Goal: Task Accomplishment & Management: Manage account settings

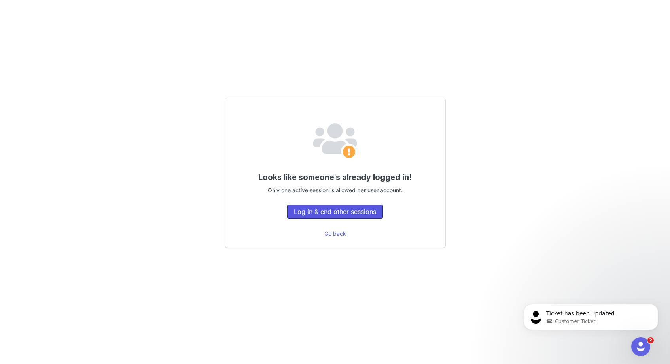
click at [339, 215] on button "Log in & end other sessions" at bounding box center [335, 212] width 96 height 14
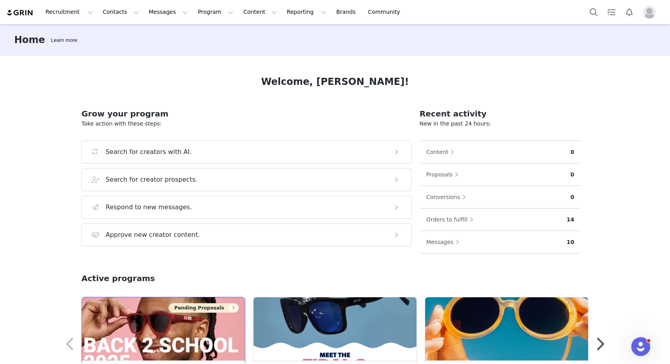
click at [206, 310] on button "Pending Proposals 3" at bounding box center [203, 308] width 70 height 9
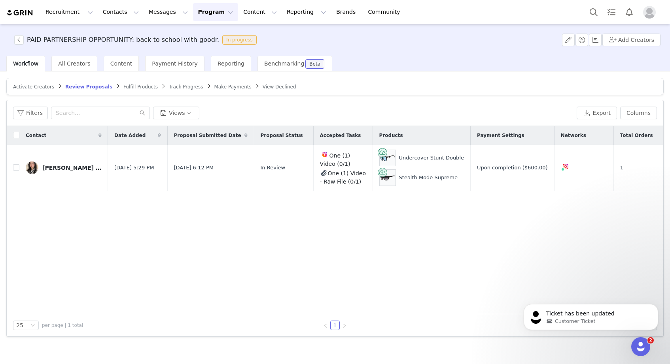
click at [28, 13] on img at bounding box center [20, 13] width 28 height 8
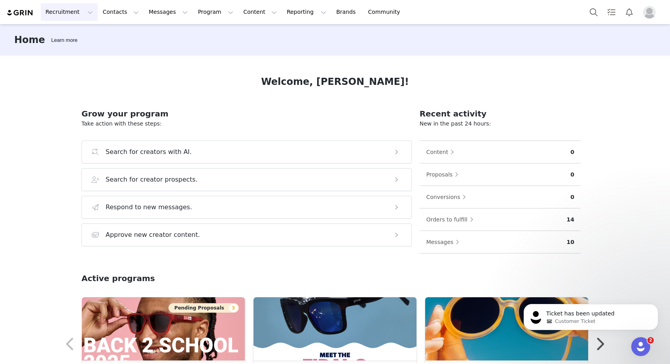
click at [68, 15] on button "Recruitment Recruitment" at bounding box center [69, 12] width 57 height 18
click at [81, 35] on p "Creator Search" at bounding box center [68, 35] width 42 height 8
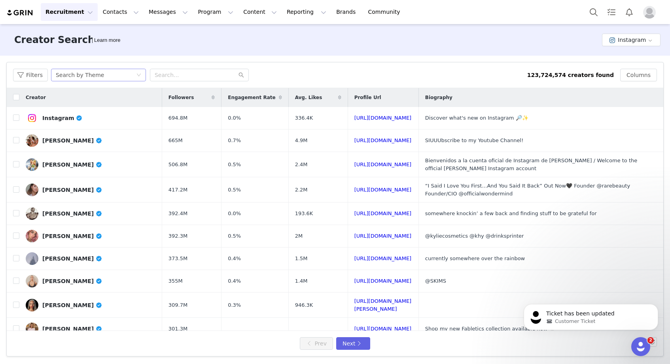
click at [95, 77] on div "Search by Theme" at bounding box center [80, 75] width 48 height 12
click at [91, 107] on li "Search by Creator" at bounding box center [99, 103] width 99 height 13
click at [189, 75] on input "text" at bounding box center [199, 75] width 99 height 13
paste input "Eyasu Delesa"
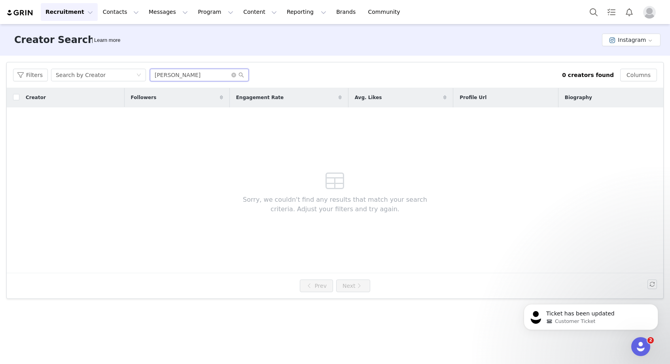
click at [212, 74] on input "Eyasu Delesa" at bounding box center [199, 75] width 99 height 13
click at [113, 77] on div "Search by Creator" at bounding box center [96, 75] width 80 height 12
click at [176, 76] on input "Eyasu Delesa" at bounding box center [199, 75] width 99 height 13
click at [200, 77] on input "Eyasu Delesa" at bounding box center [199, 75] width 99 height 13
type input "Eyasu"
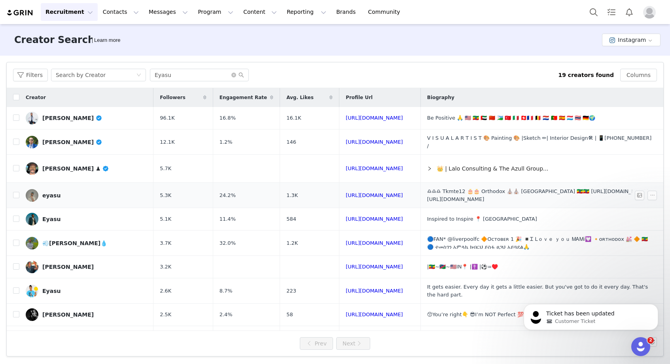
click at [50, 193] on div "eyasu" at bounding box center [51, 196] width 18 height 6
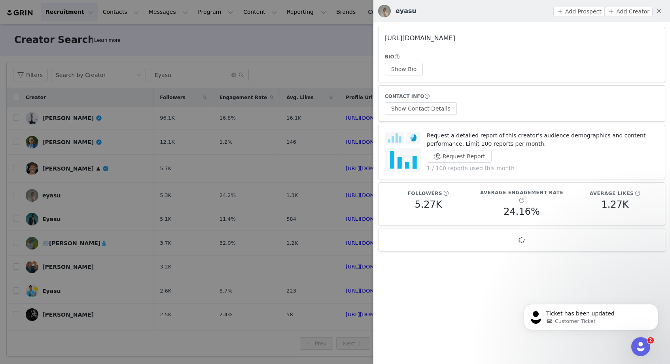
click at [439, 35] on link "https://www.instagram.com/eyasudemise84/" at bounding box center [420, 38] width 70 height 8
click at [330, 121] on div at bounding box center [335, 182] width 670 height 364
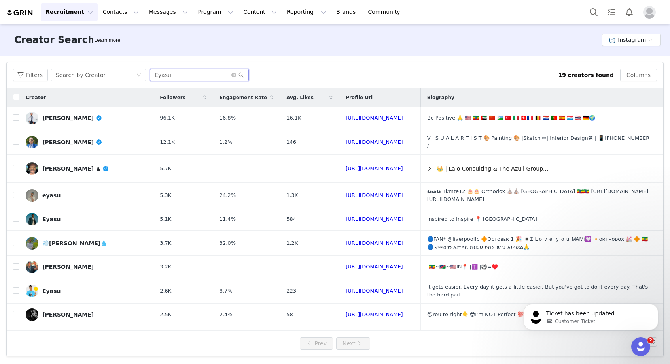
click at [166, 77] on input "Eyasu" at bounding box center [199, 75] width 99 height 13
paste input "youngyasu0"
type input "youngyasu0"
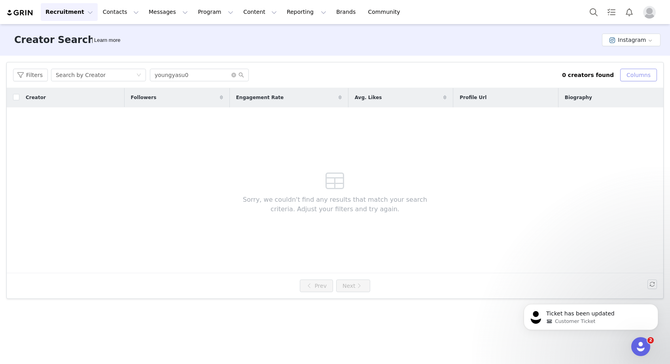
click at [624, 81] on button "Columns" at bounding box center [638, 75] width 37 height 13
click at [628, 38] on button "Instagram" at bounding box center [631, 40] width 59 height 13
click at [620, 69] on li "TikTok" at bounding box center [632, 68] width 56 height 13
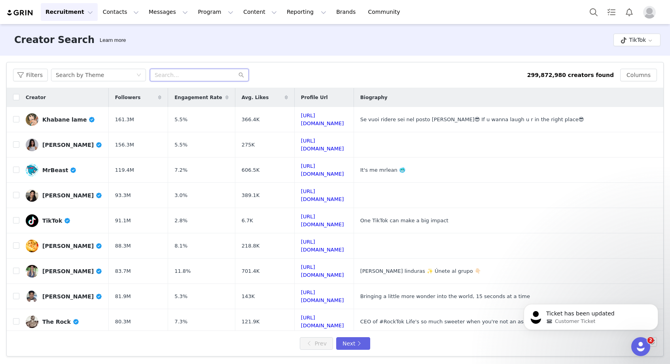
click at [197, 78] on input "text" at bounding box center [199, 75] width 99 height 13
click at [123, 65] on div "Filters Search by Theme 299,872,980 creators found Columns" at bounding box center [335, 75] width 656 height 26
click at [111, 76] on div "Search by Theme" at bounding box center [96, 75] width 80 height 12
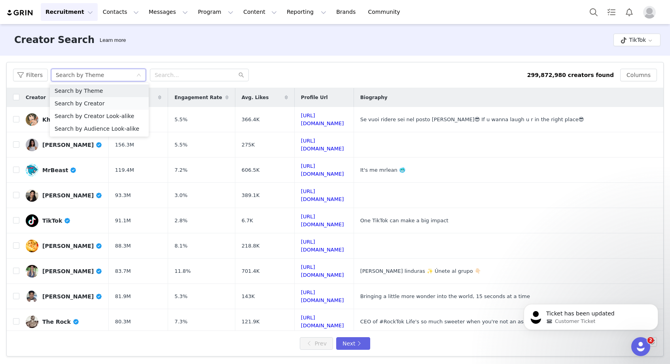
click at [101, 100] on li "Search by Creator" at bounding box center [99, 103] width 99 height 13
click at [185, 78] on input "text" at bounding box center [199, 75] width 99 height 13
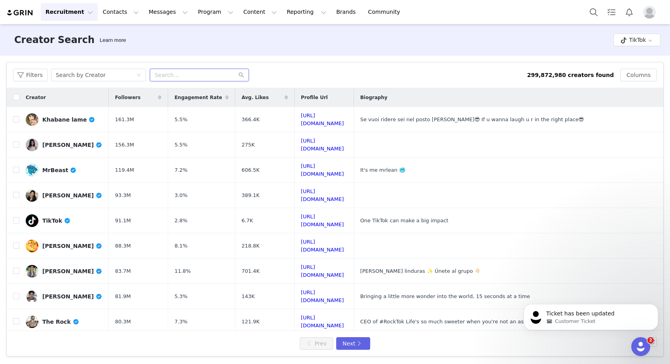
paste input "youngyasu0"
type input "youngyasu0"
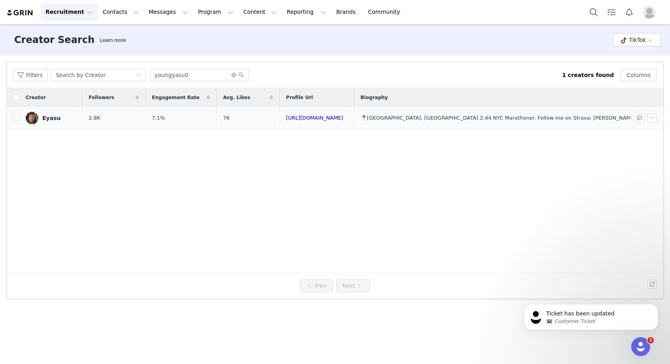
click at [89, 118] on span "2.8K" at bounding box center [94, 118] width 11 height 8
click at [53, 117] on div "Eyasu" at bounding box center [51, 118] width 18 height 6
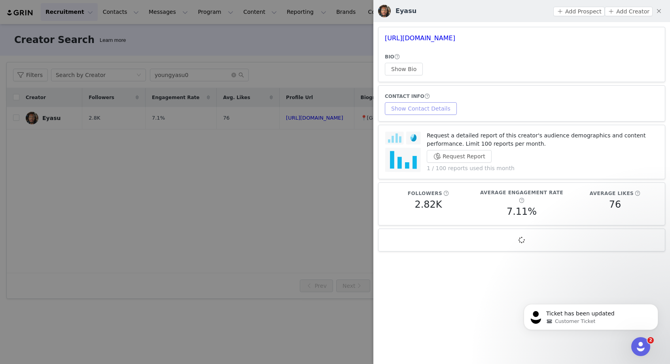
click at [422, 111] on button "Show Contact Details" at bounding box center [421, 108] width 72 height 13
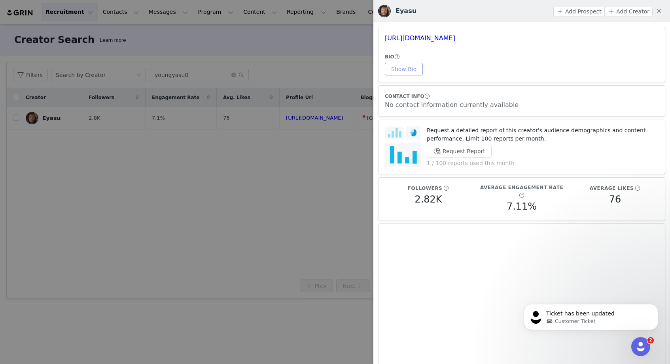
click at [405, 73] on button "Show Bio" at bounding box center [404, 69] width 38 height 13
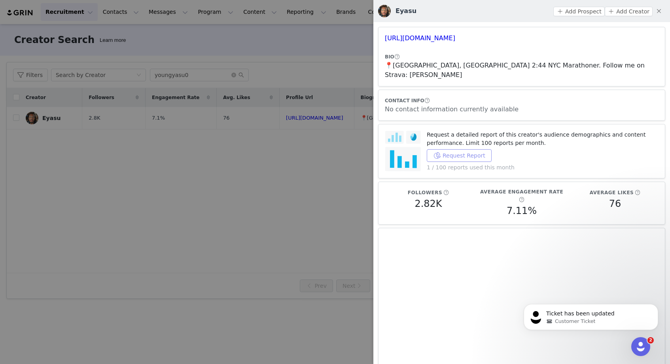
click at [454, 149] on button "Request Report" at bounding box center [459, 155] width 65 height 13
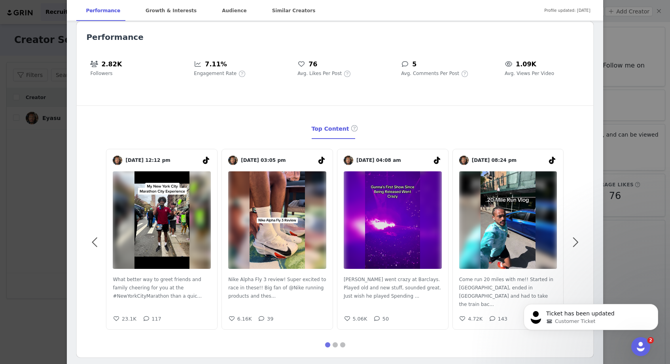
scroll to position [132, 0]
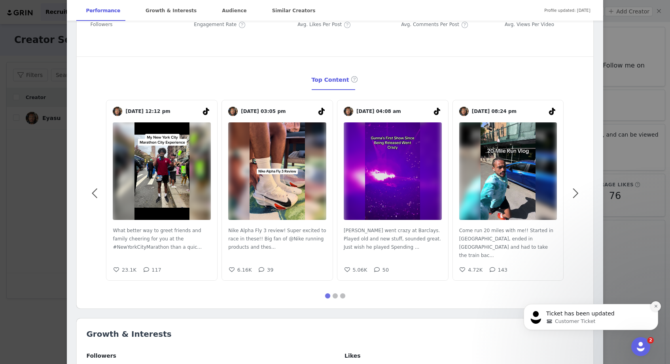
click at [653, 308] on icon "Dismiss notification" at bounding box center [655, 306] width 4 height 4
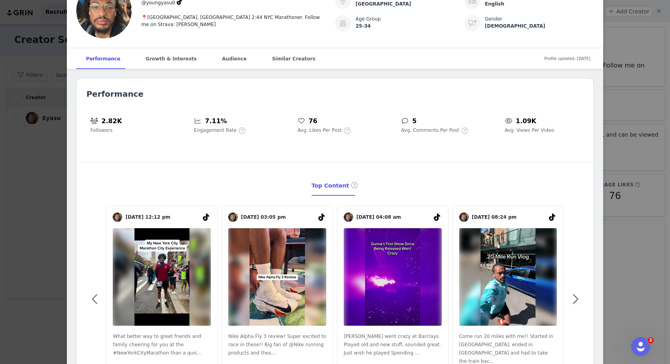
scroll to position [0, 0]
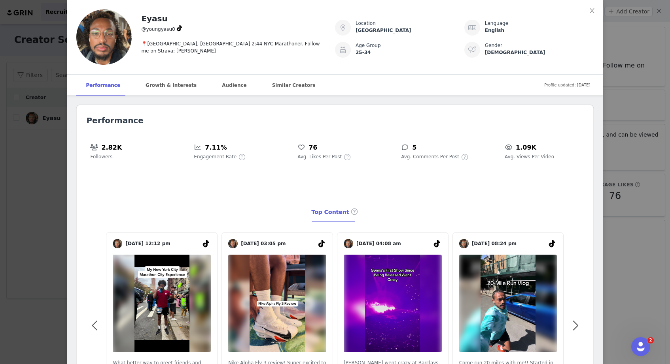
click at [211, 42] on div "📍Brooklyn, NY 2:44 NYC Marathoner. Follow me on Strava: Eyasu Delesa" at bounding box center [233, 44] width 184 height 21
click at [594, 10] on icon "icon: close" at bounding box center [592, 11] width 6 height 6
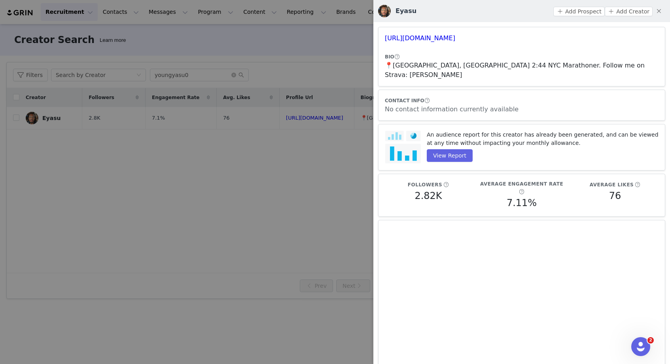
click at [304, 198] on div at bounding box center [335, 182] width 670 height 364
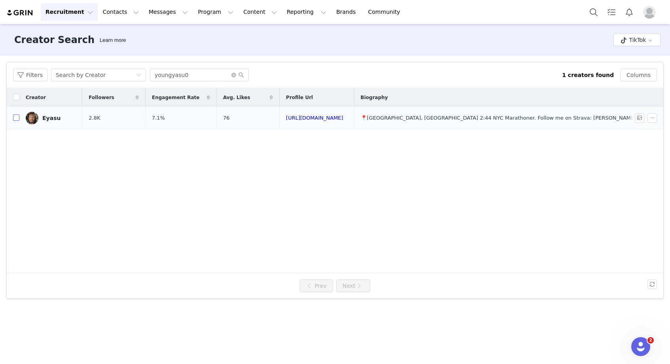
click at [16, 116] on input "checkbox" at bounding box center [16, 118] width 6 height 6
checkbox input "true"
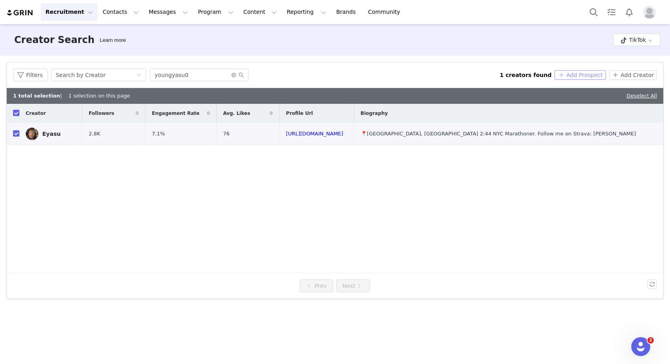
click at [595, 76] on button "Add Prospect" at bounding box center [579, 74] width 51 height 9
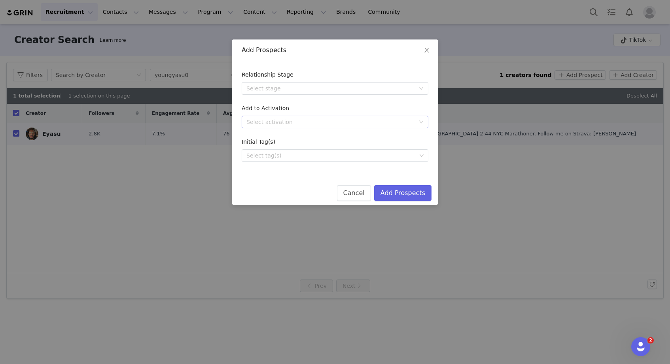
click at [318, 123] on div "Select activation" at bounding box center [330, 122] width 168 height 8
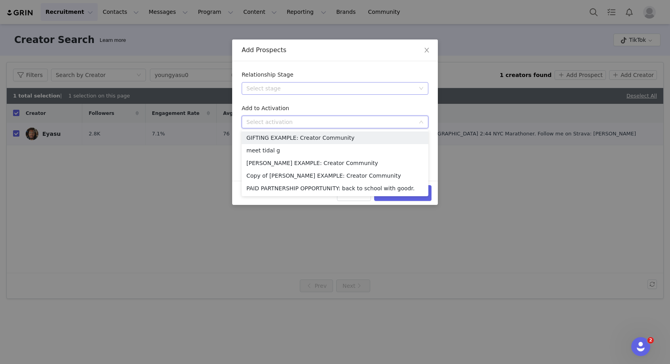
click at [282, 90] on div "Select stage" at bounding box center [330, 89] width 168 height 8
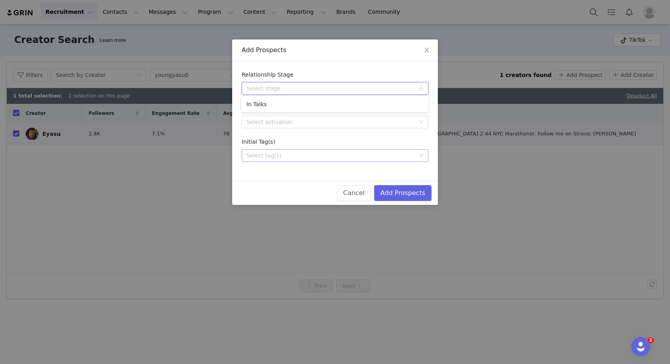
click at [281, 154] on div "Select tag(s)" at bounding box center [331, 156] width 170 height 8
type input "r"
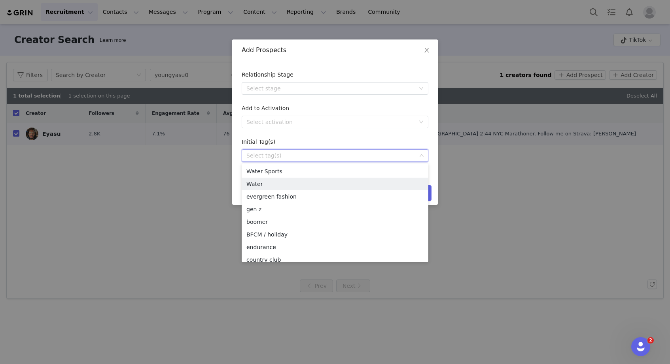
click at [476, 179] on div "Add Prospects Relationship Stage Select stage Add to Activation Select activati…" at bounding box center [335, 182] width 670 height 364
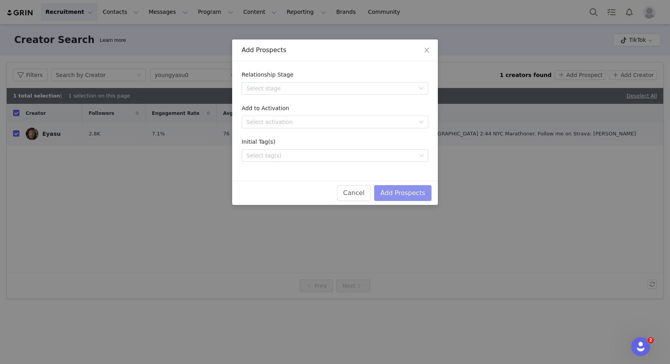
click at [426, 200] on button "Add Prospects" at bounding box center [402, 193] width 57 height 16
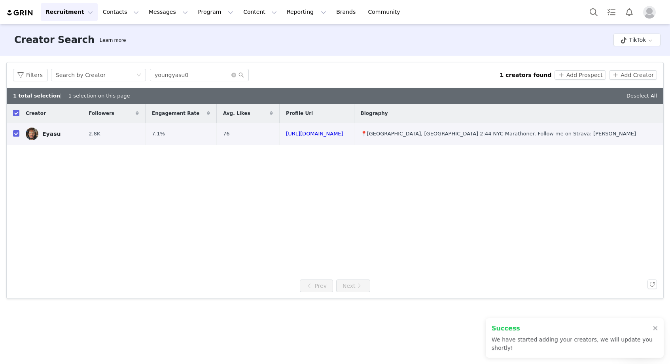
click at [226, 193] on div "Creator Followers Engagement Rate Avg. Likes Profile Url Biography Eyasu 2.8K 7…" at bounding box center [335, 189] width 656 height 170
click at [16, 113] on input "checkbox" at bounding box center [16, 113] width 6 height 6
checkbox input "false"
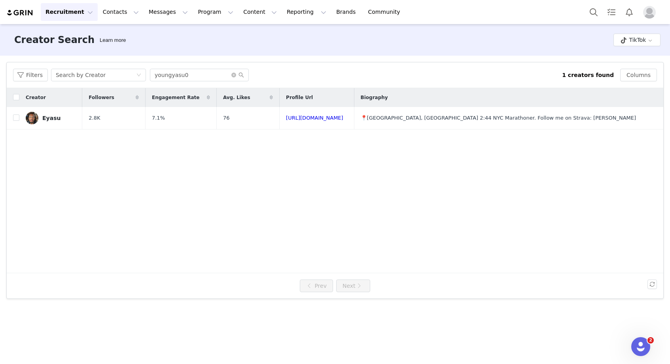
click at [70, 13] on button "Recruitment Recruitment" at bounding box center [69, 12] width 57 height 18
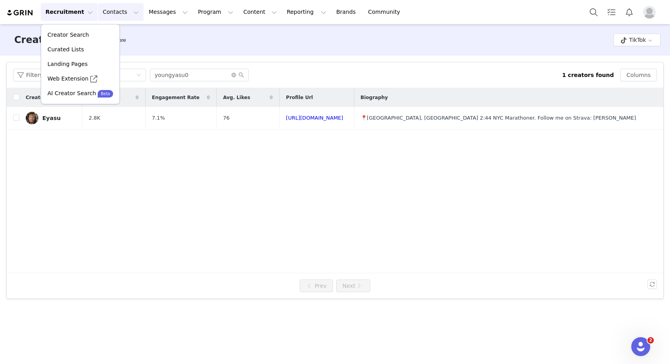
click at [106, 16] on button "Contacts Contacts" at bounding box center [120, 12] width 45 height 18
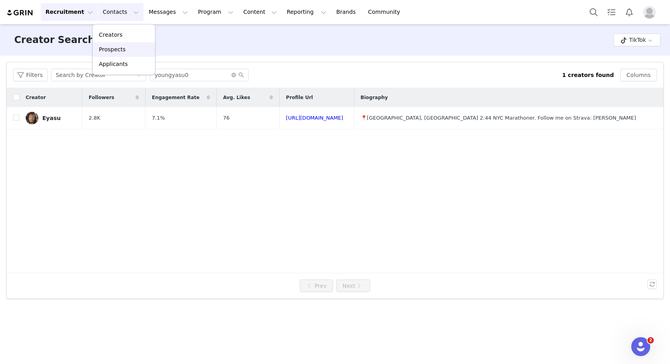
click at [111, 52] on p "Prospects" at bounding box center [112, 49] width 26 height 8
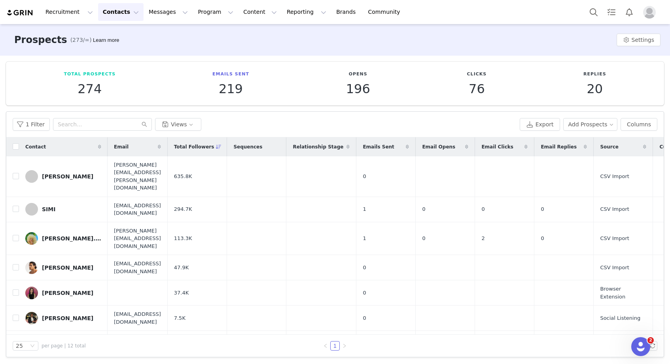
click at [98, 148] on icon at bounding box center [99, 147] width 3 height 5
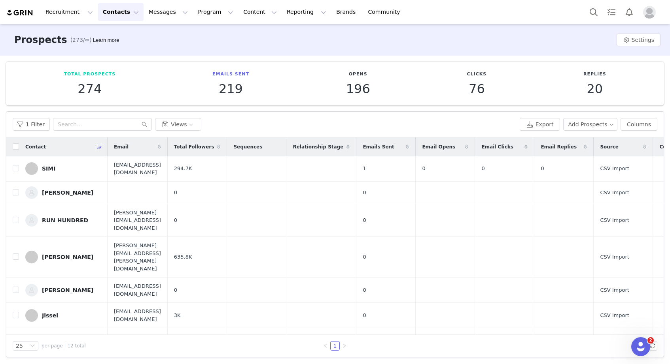
click at [97, 148] on icon at bounding box center [100, 147] width 6 height 5
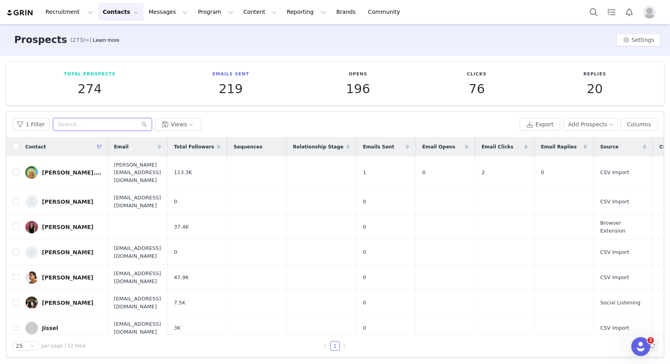
click at [81, 128] on input "text" at bounding box center [102, 124] width 99 height 13
paste input "youngyasu0"
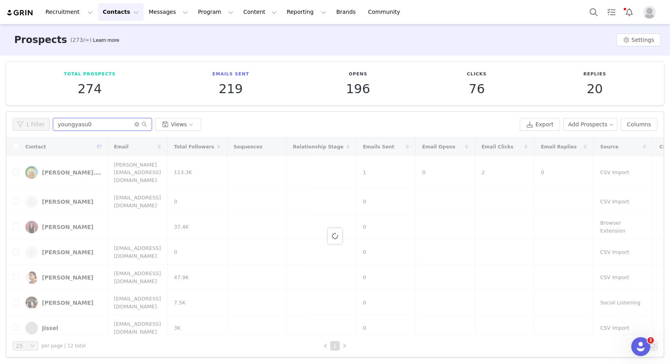
type input "youngyasu0"
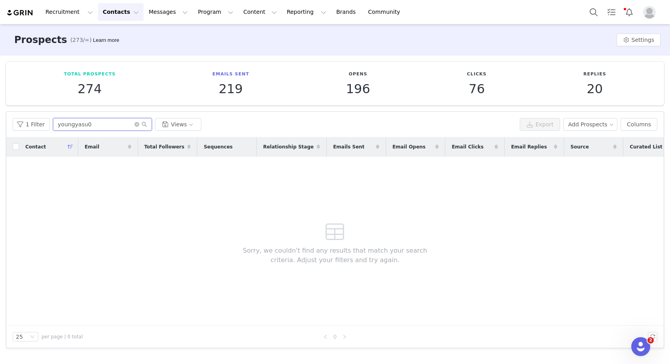
click at [108, 118] on input "youngyasu0" at bounding box center [102, 124] width 99 height 13
